Goal: Task Accomplishment & Management: Manage account settings

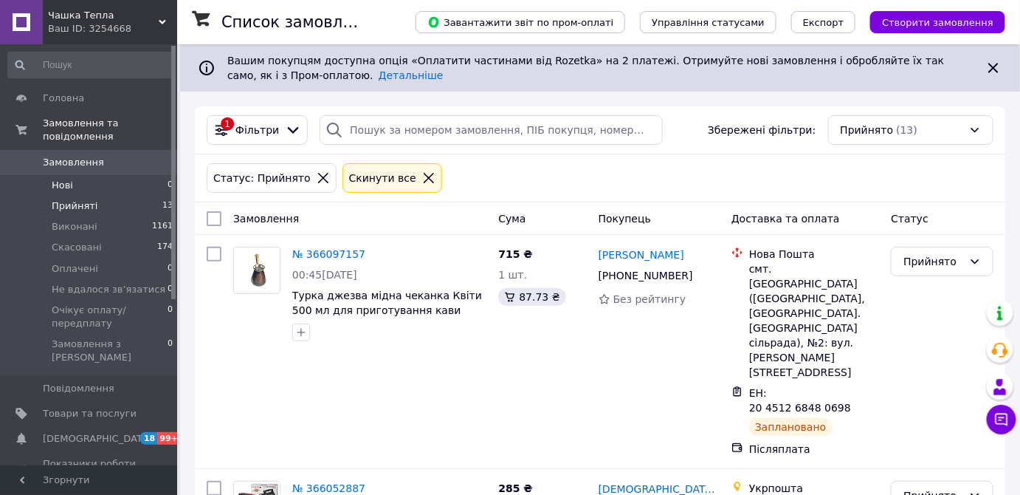
click at [99, 175] on li "Нові 0" at bounding box center [91, 185] width 182 height 21
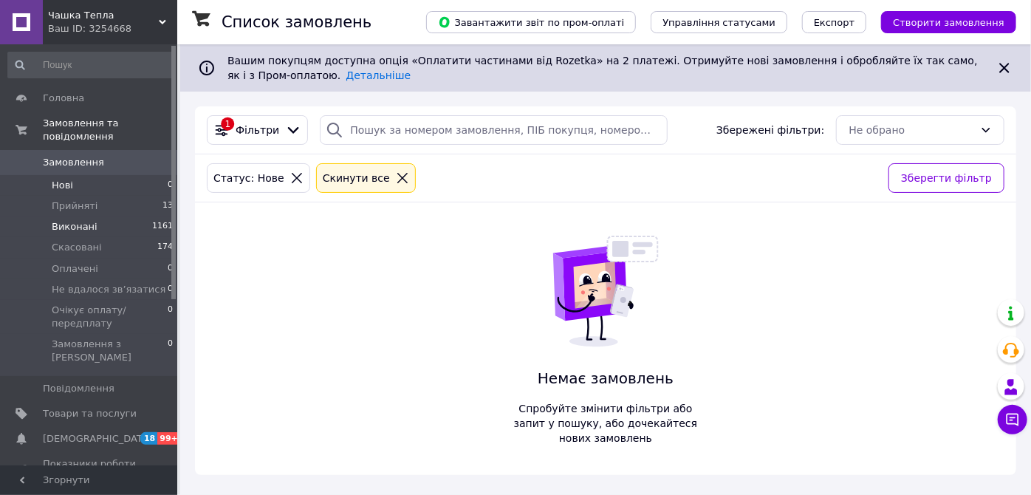
click at [116, 216] on li "Виконані 1161" at bounding box center [91, 226] width 182 height 21
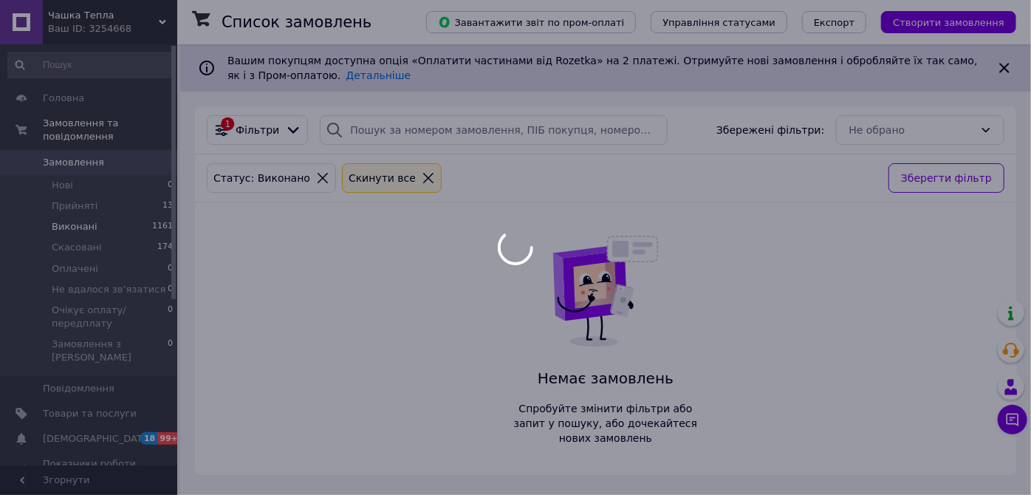
click at [111, 188] on div at bounding box center [515, 247] width 1031 height 495
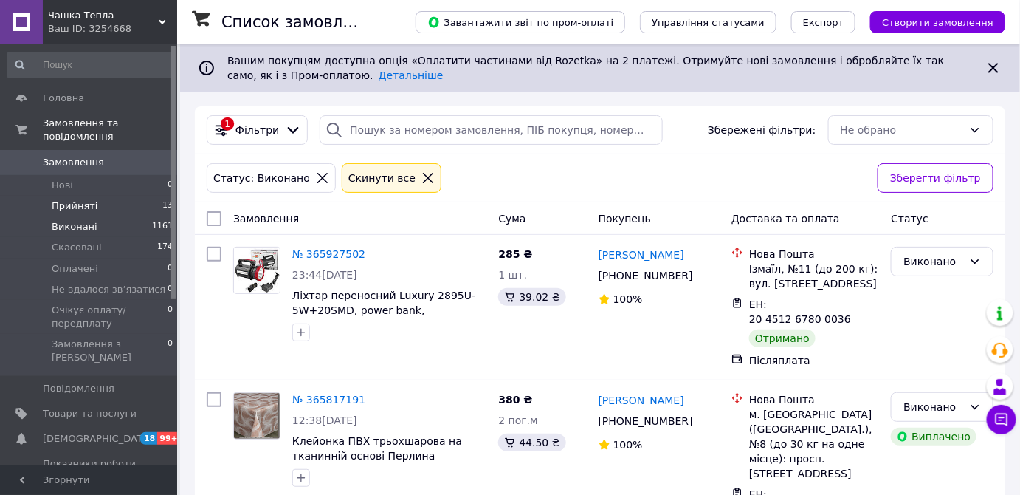
click at [81, 183] on ul "Нові 0 Прийняті 13 Виконані 1161 Скасовані 174 Оплачені 0 Не вдалося зв’язатися…" at bounding box center [91, 275] width 182 height 201
click at [82, 199] on span "Прийняті" at bounding box center [75, 205] width 46 height 13
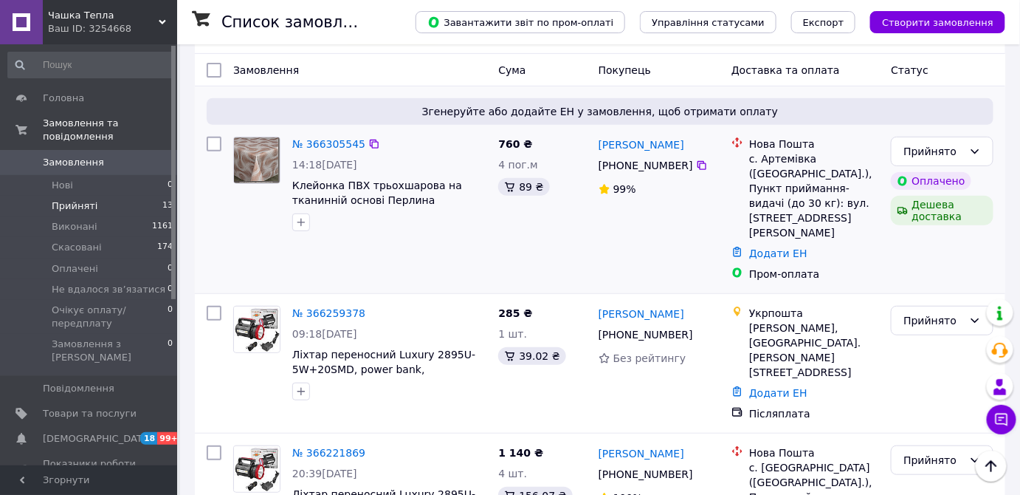
scroll to position [134, 0]
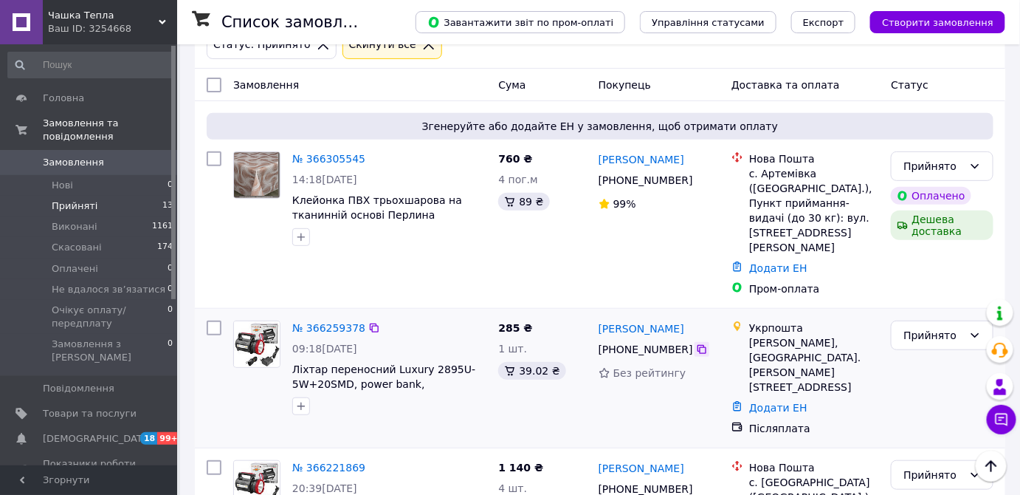
click at [698, 345] on icon at bounding box center [702, 349] width 9 height 9
click at [257, 185] on img at bounding box center [256, 175] width 45 height 46
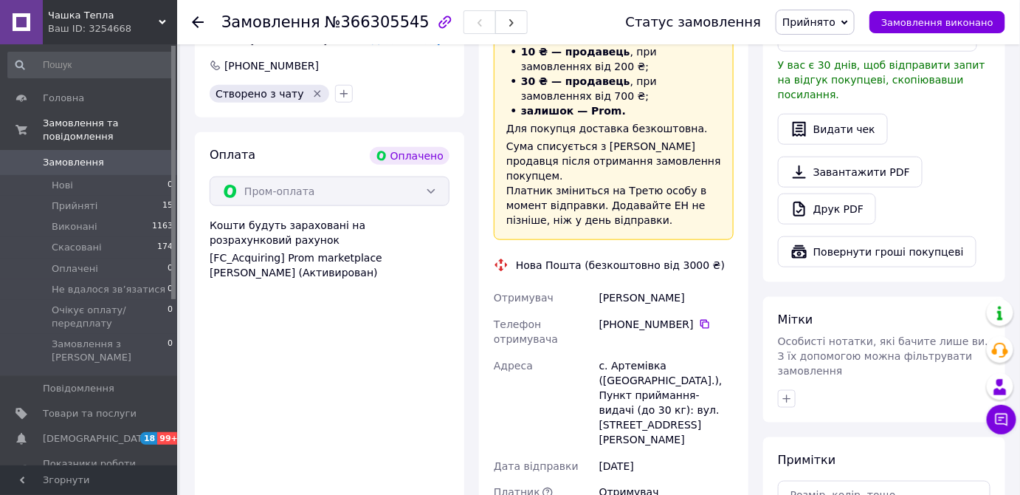
scroll to position [604, 0]
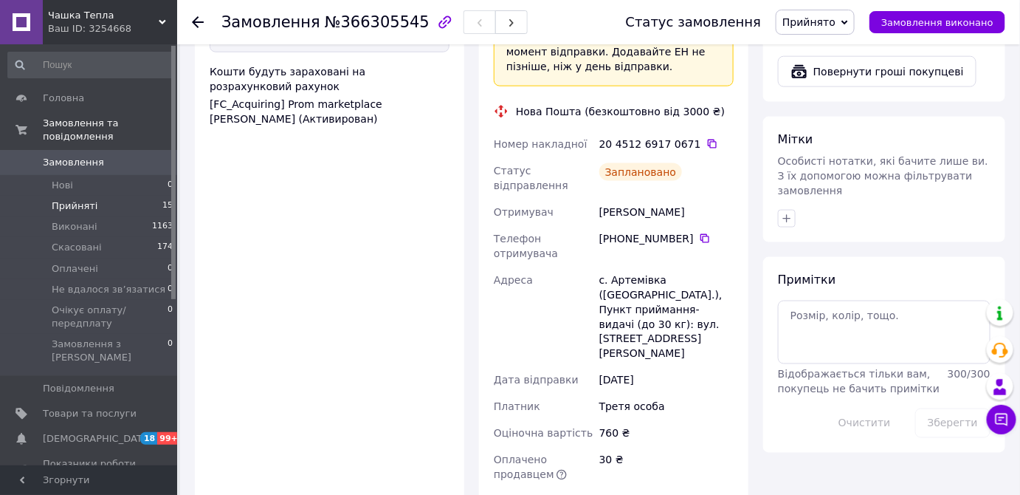
click at [63, 199] on span "Прийняті" at bounding box center [75, 205] width 46 height 13
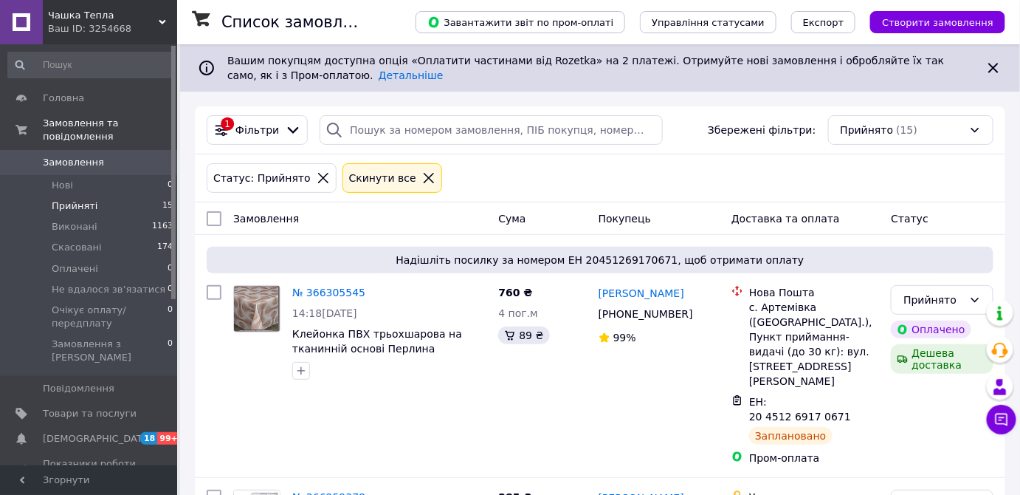
click at [91, 197] on li "Прийняті 15" at bounding box center [91, 206] width 182 height 21
click at [91, 199] on span "Прийняті" at bounding box center [75, 205] width 46 height 13
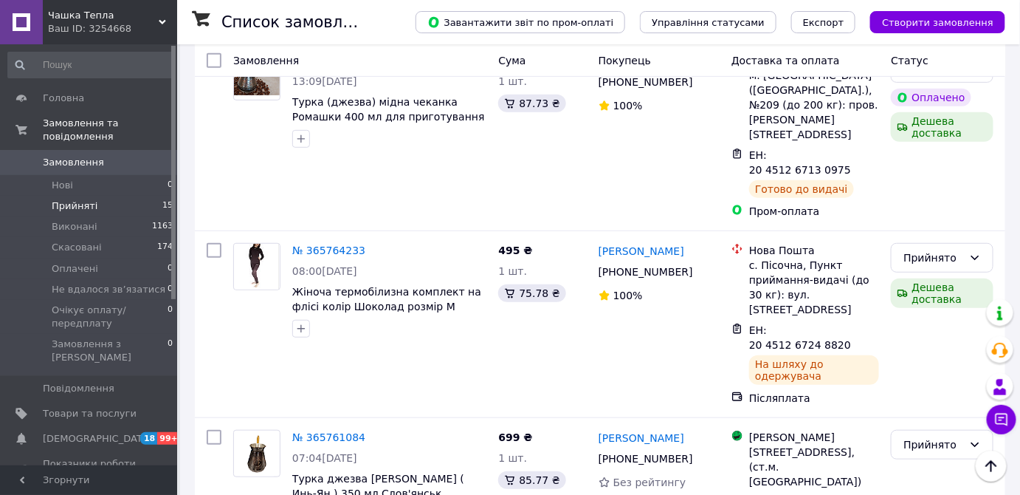
scroll to position [2077, 0]
